Goal: Information Seeking & Learning: Learn about a topic

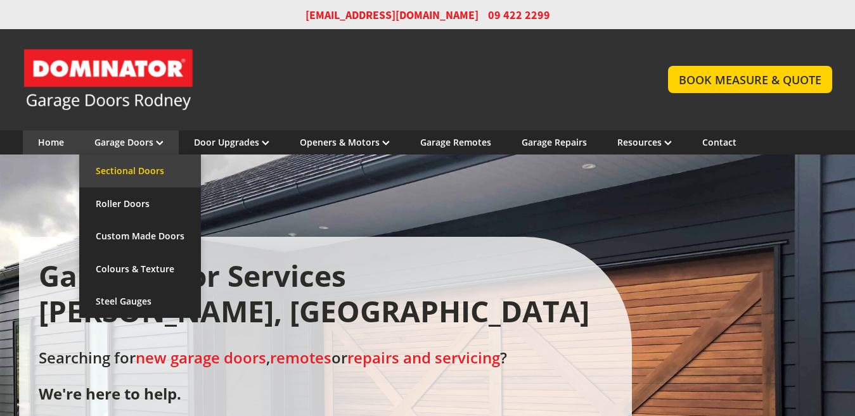
click at [132, 162] on link "Sectional Doors" at bounding box center [140, 171] width 122 height 33
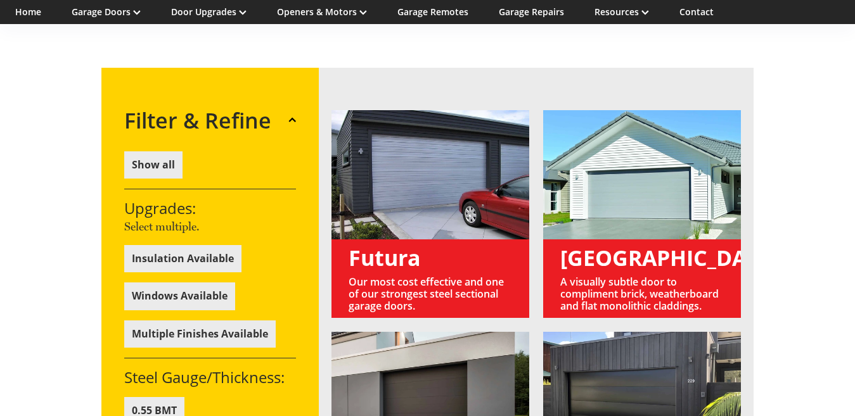
scroll to position [760, 0]
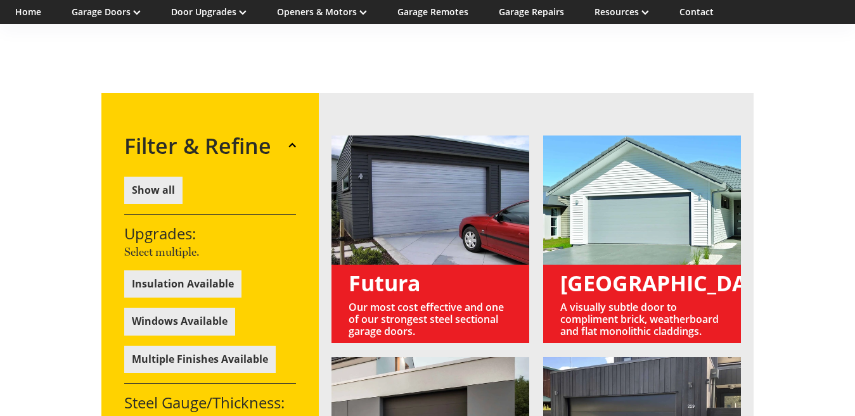
click at [447, 160] on link at bounding box center [430, 240] width 198 height 208
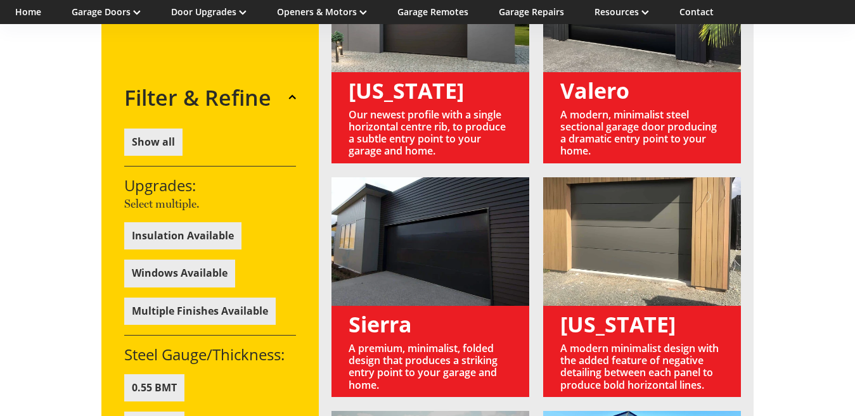
scroll to position [1014, 0]
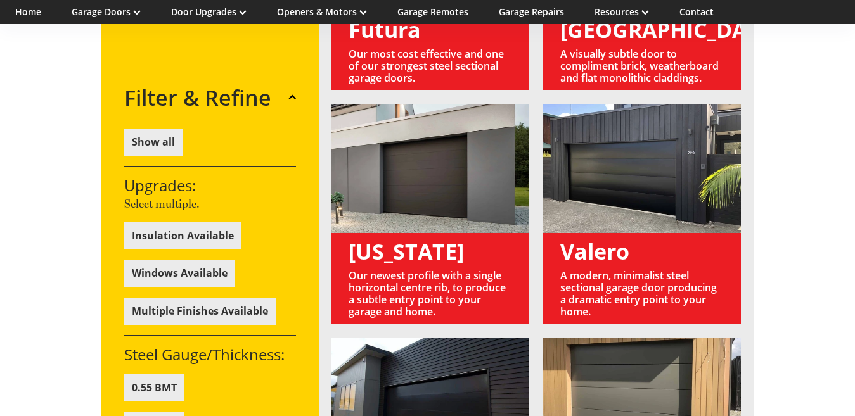
click at [160, 143] on button "Show all" at bounding box center [153, 142] width 58 height 27
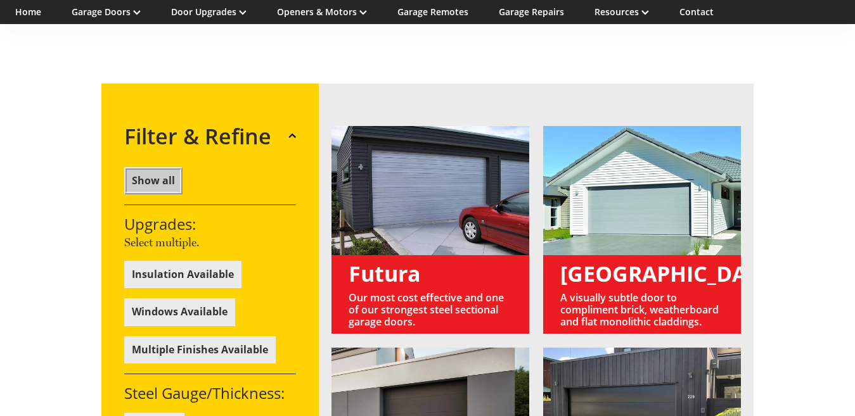
scroll to position [760, 0]
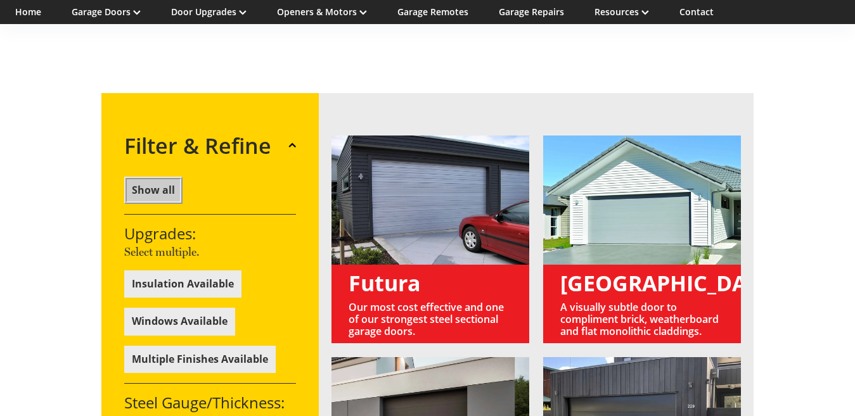
click at [446, 179] on link at bounding box center [430, 240] width 198 height 208
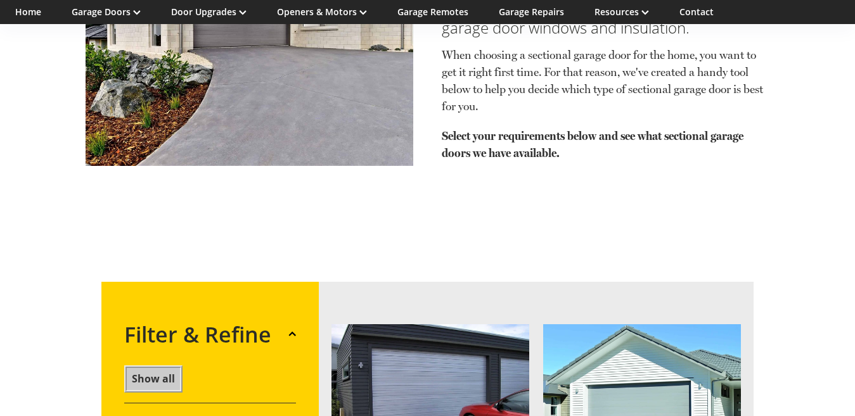
scroll to position [570, 0]
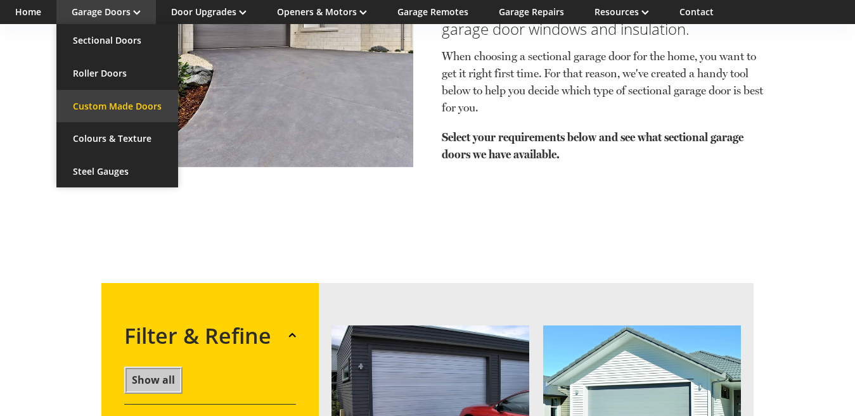
click at [115, 100] on link "Custom Made Doors" at bounding box center [117, 106] width 122 height 33
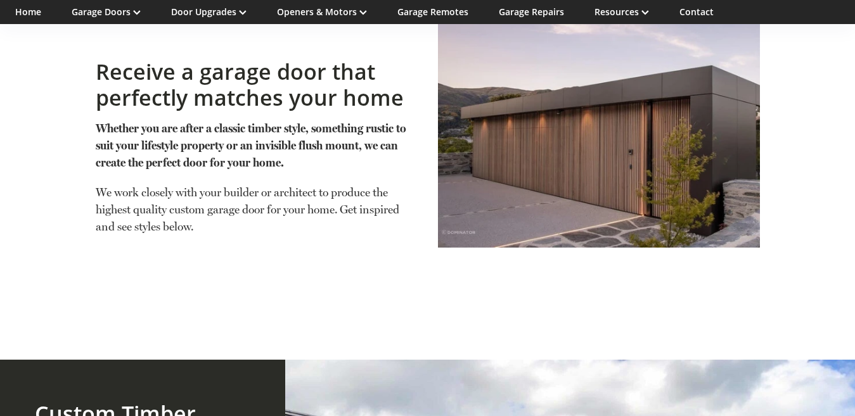
scroll to position [380, 0]
